Goal: Task Accomplishment & Management: Complete application form

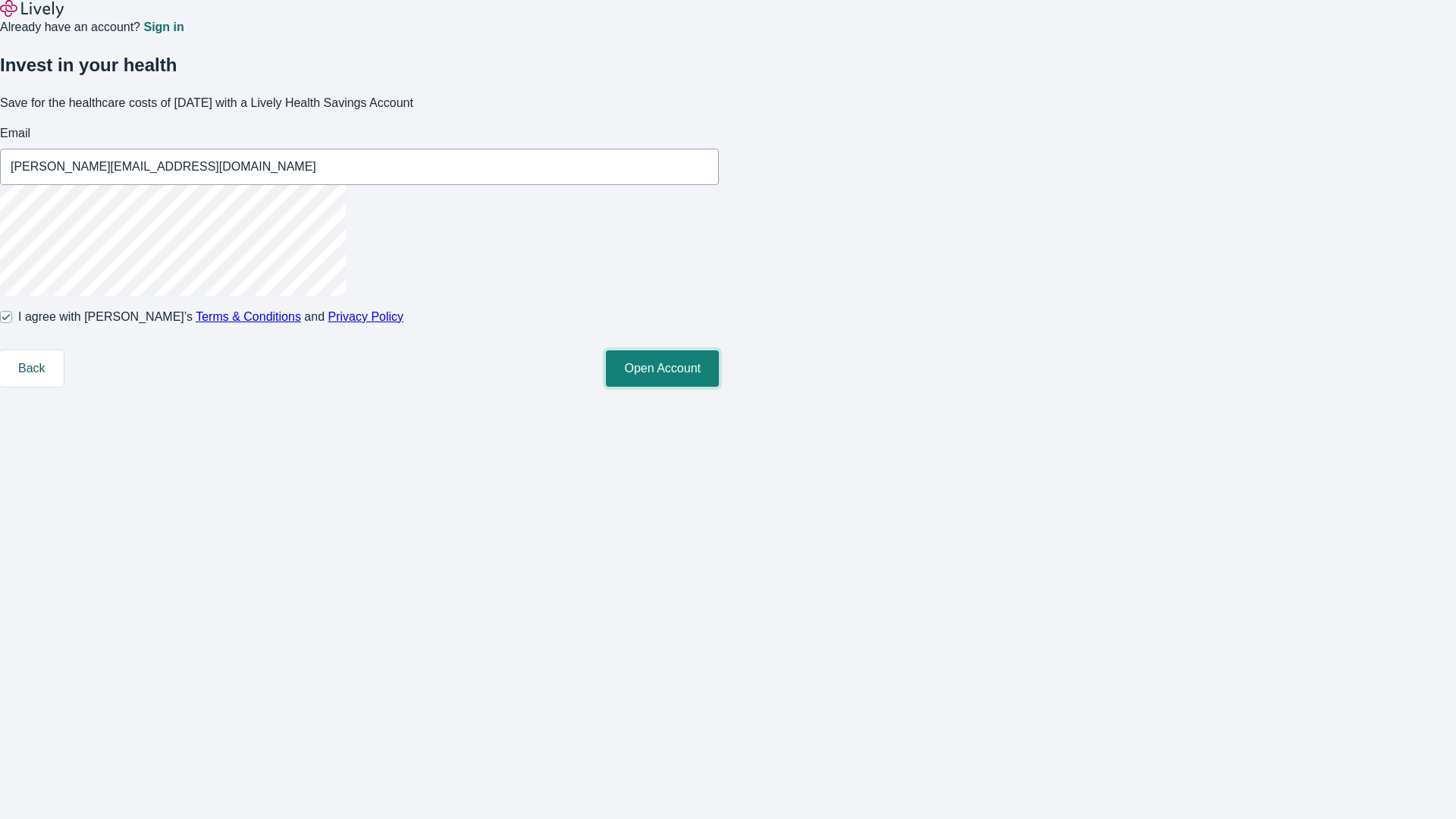
click at [719, 386] on button "Open Account" at bounding box center [662, 369] width 113 height 37
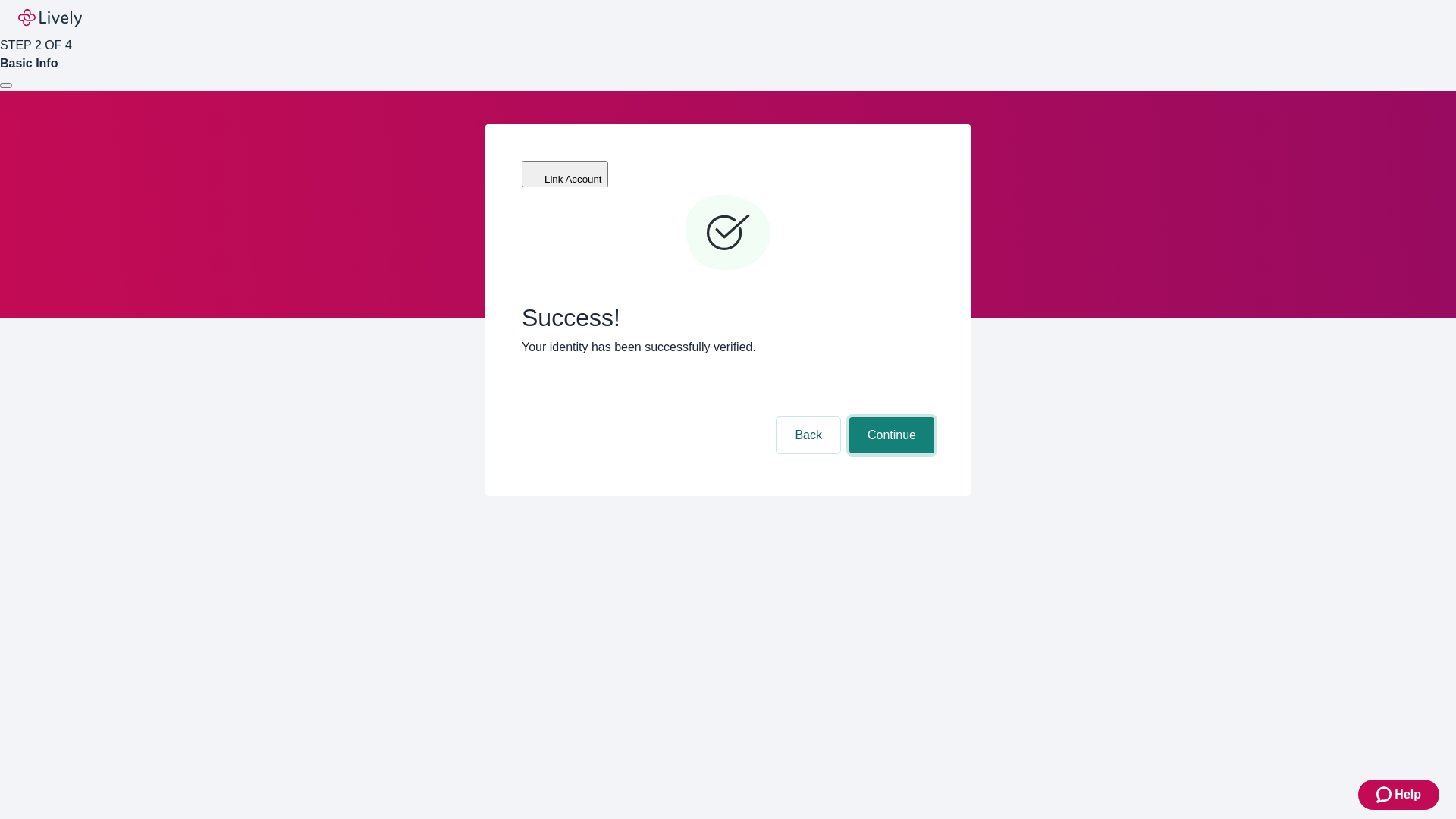
click at [889, 417] on button "Continue" at bounding box center [891, 436] width 85 height 37
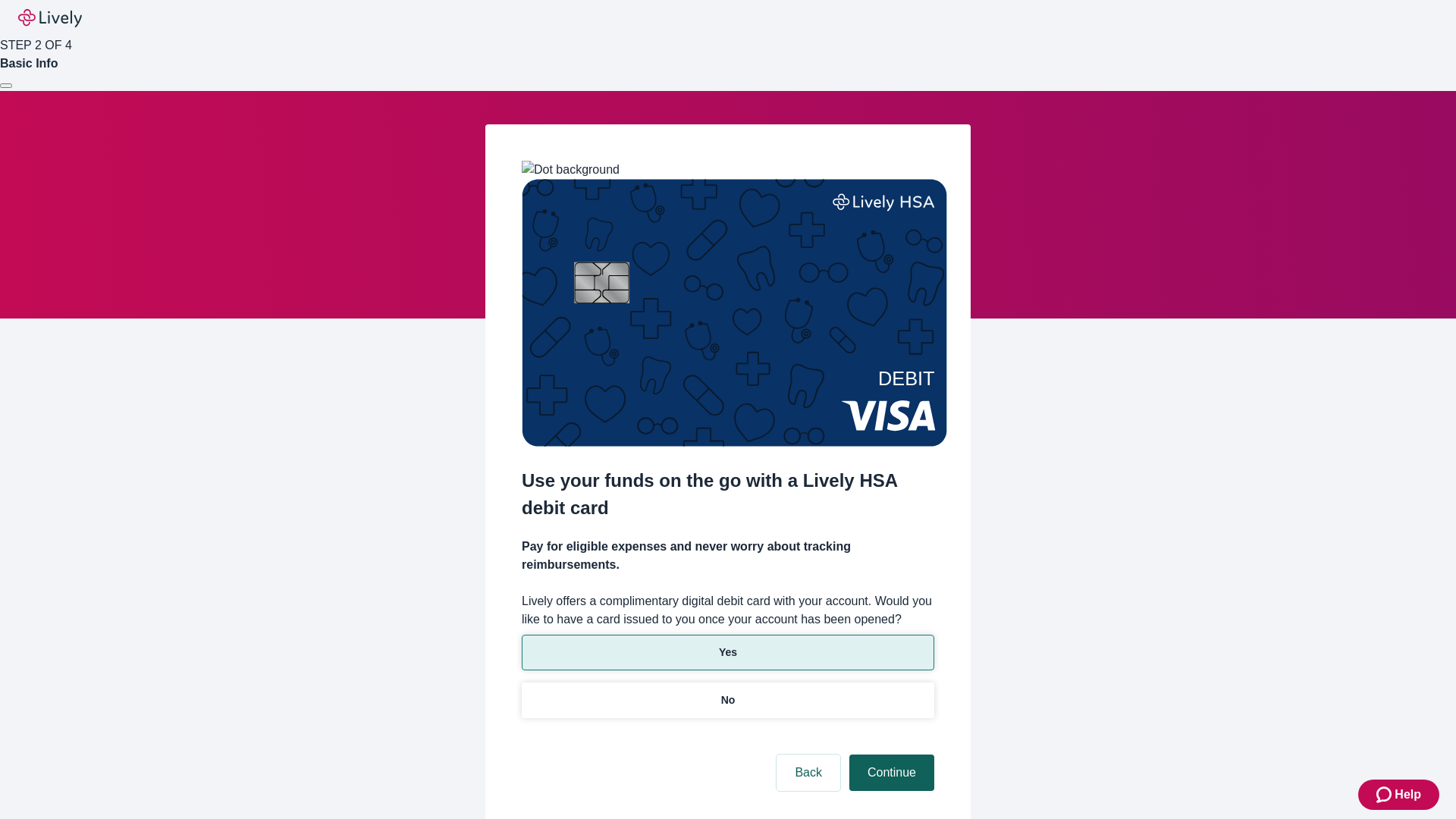
click at [728, 645] on p "Yes" at bounding box center [728, 652] width 18 height 16
click at [889, 754] on button "Continue" at bounding box center [891, 773] width 85 height 37
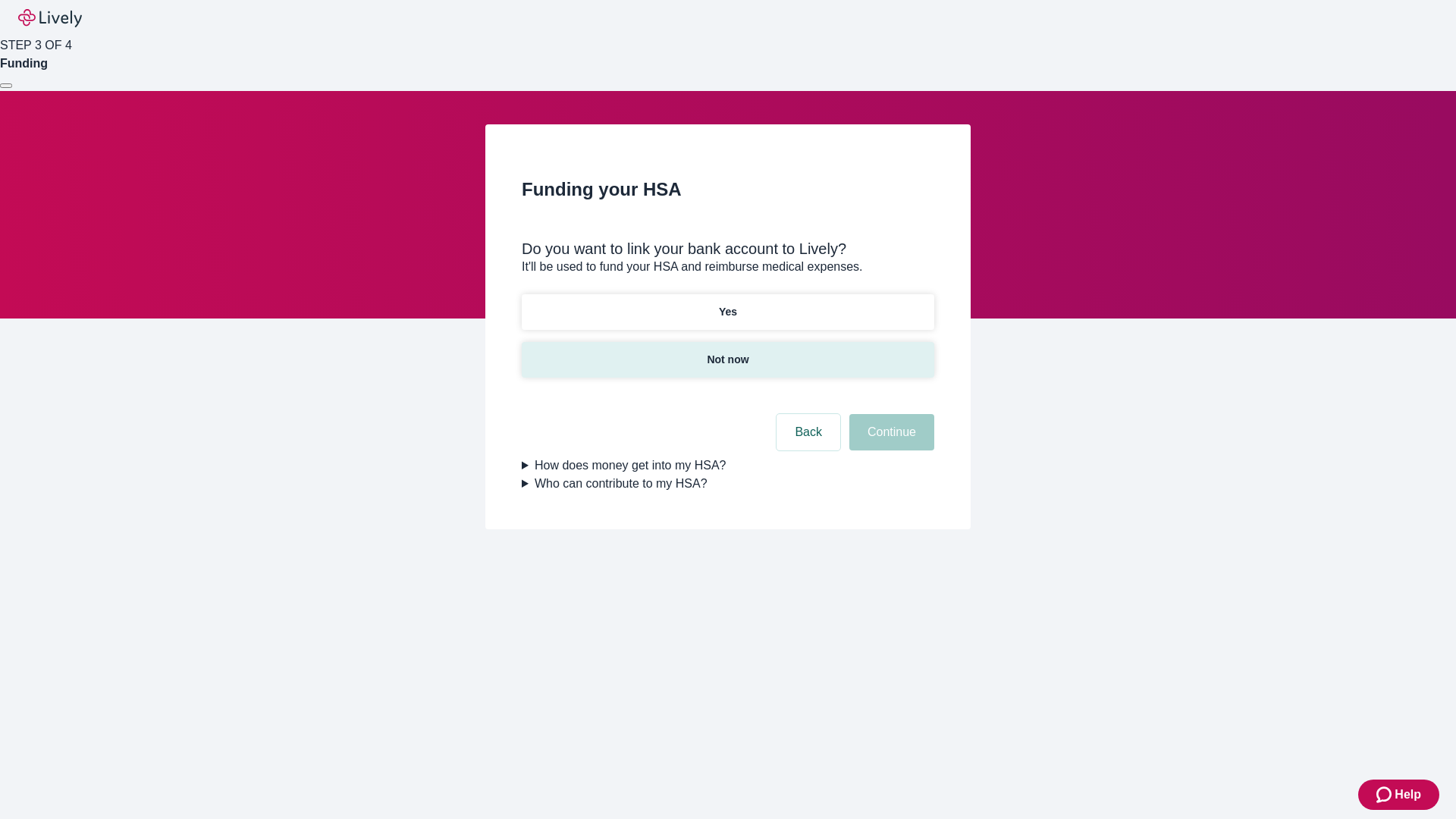
click at [728, 352] on p "Not now" at bounding box center [727, 359] width 41 height 16
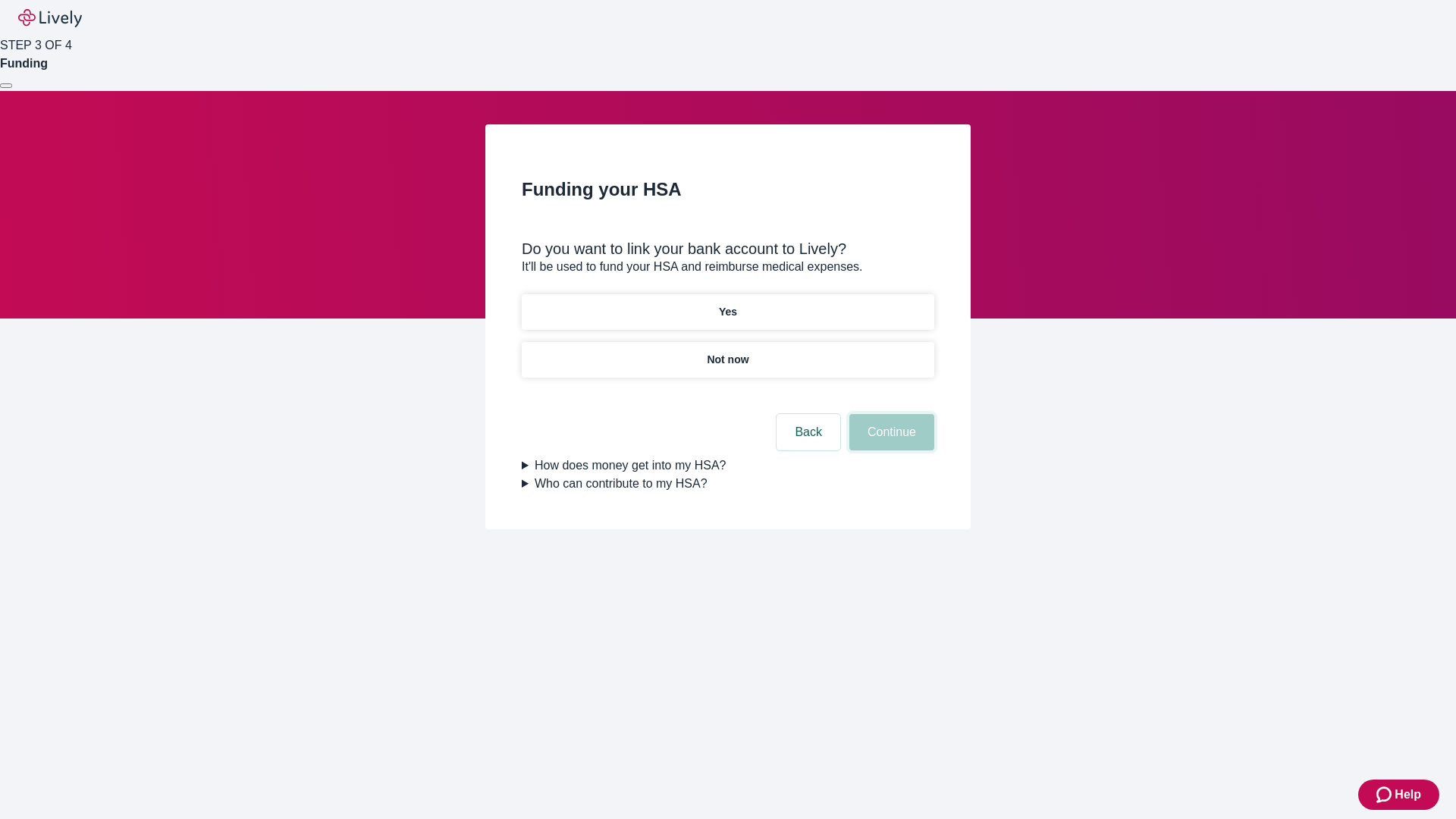
click at [889, 441] on button "Continue" at bounding box center [891, 433] width 85 height 37
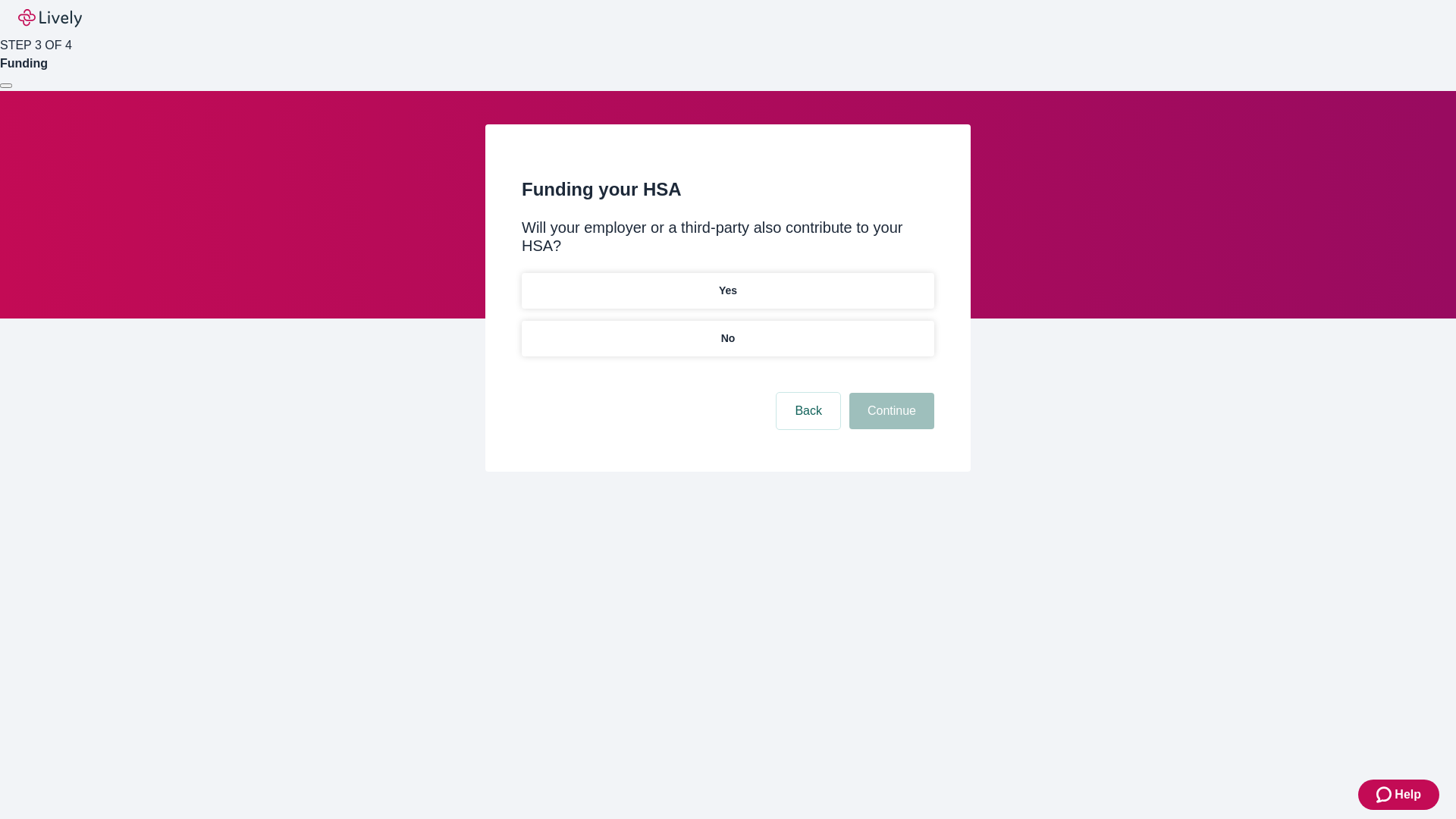
click at [728, 330] on p "No" at bounding box center [728, 338] width 14 height 16
click at [889, 393] on button "Continue" at bounding box center [891, 411] width 85 height 37
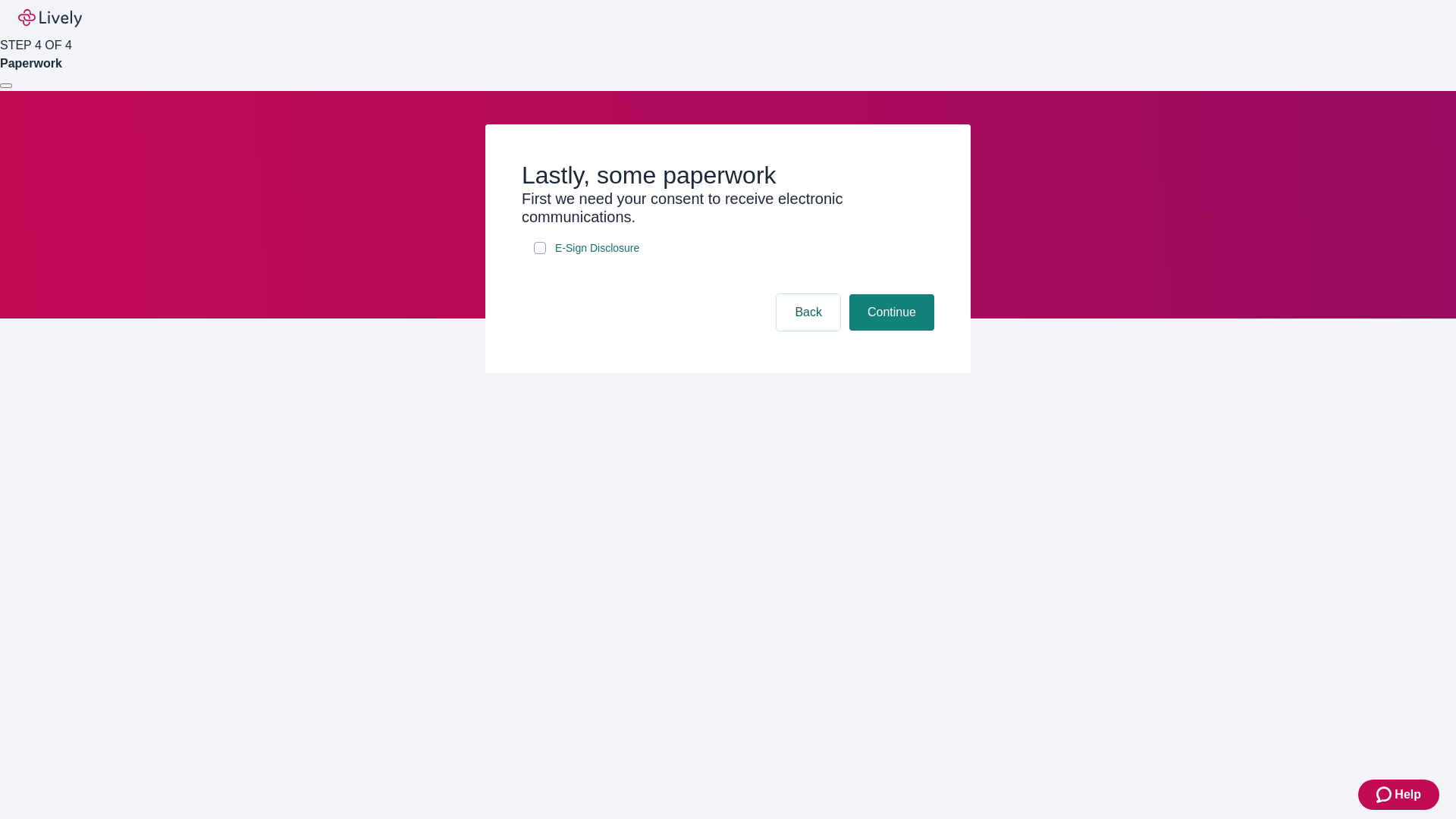
click at [540, 254] on input "E-Sign Disclosure" at bounding box center [540, 248] width 13 height 13
checkbox input "true"
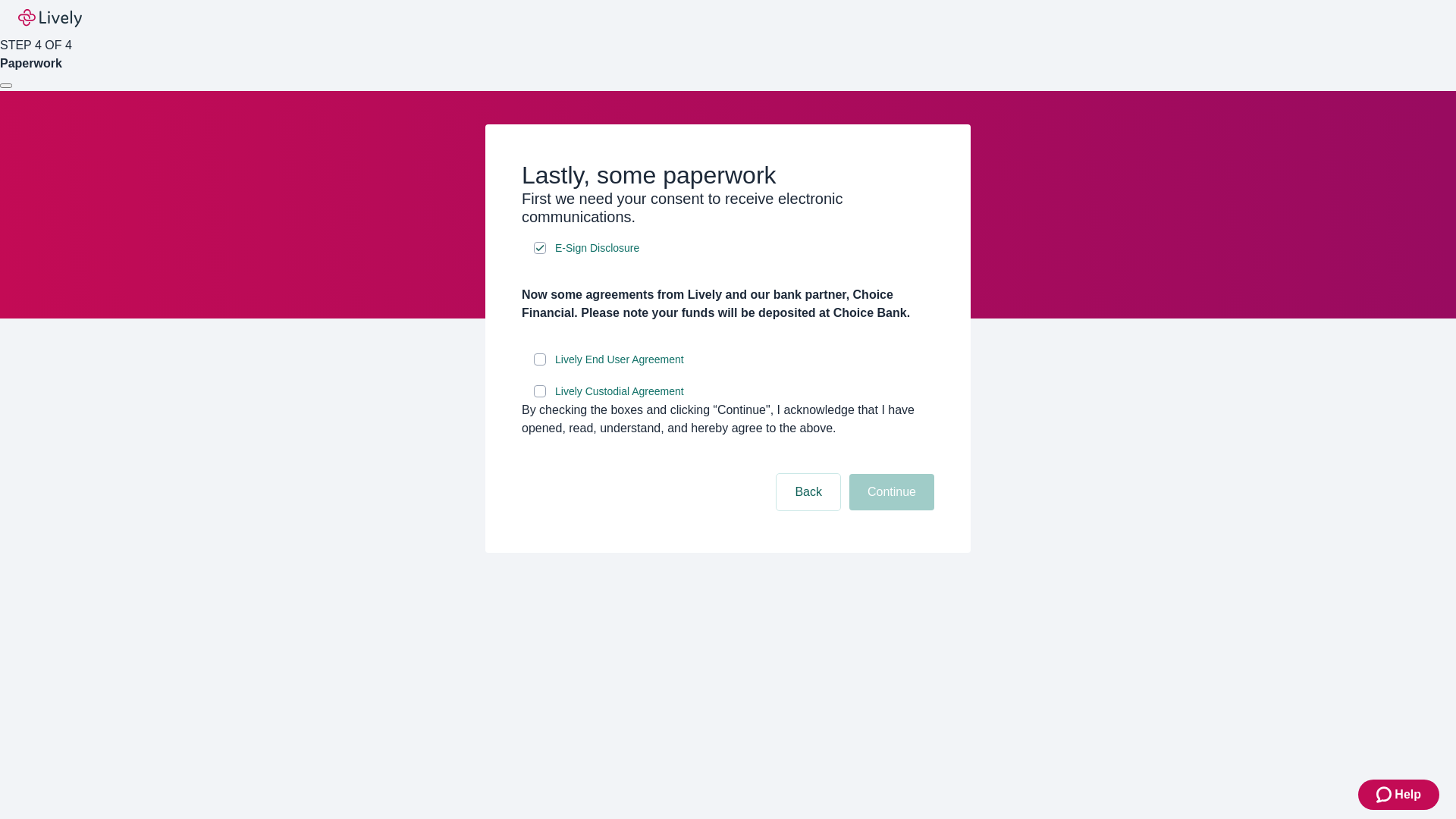
click at [540, 365] on input "Lively End User Agreement" at bounding box center [540, 359] width 13 height 13
checkbox input "true"
click at [540, 397] on input "Lively Custodial Agreement" at bounding box center [540, 391] width 13 height 13
checkbox input "true"
click at [889, 511] on button "Continue" at bounding box center [891, 492] width 85 height 37
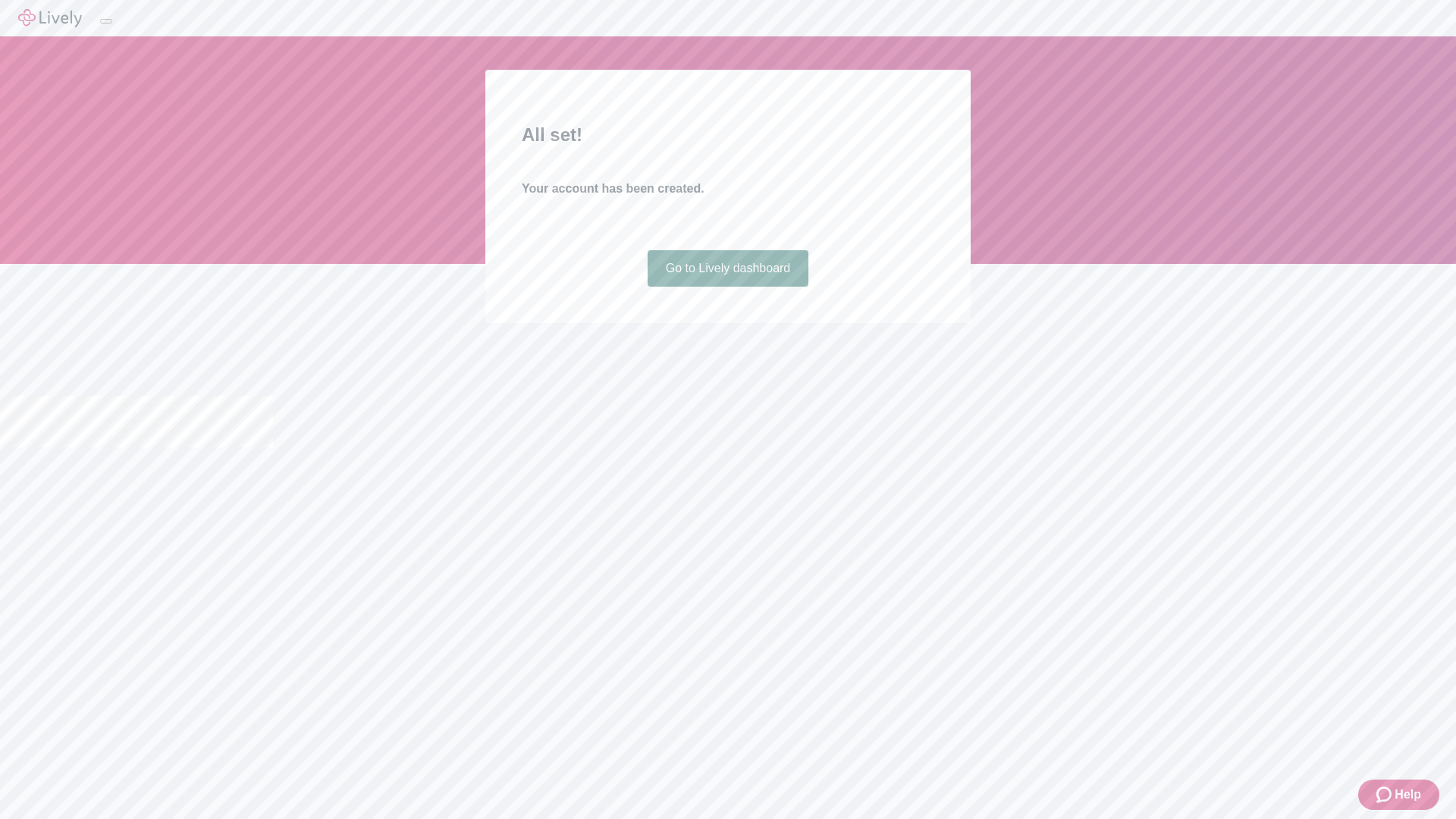
click at [728, 286] on link "Go to Lively dashboard" at bounding box center [728, 269] width 162 height 37
